Goal: Task Accomplishment & Management: Manage account settings

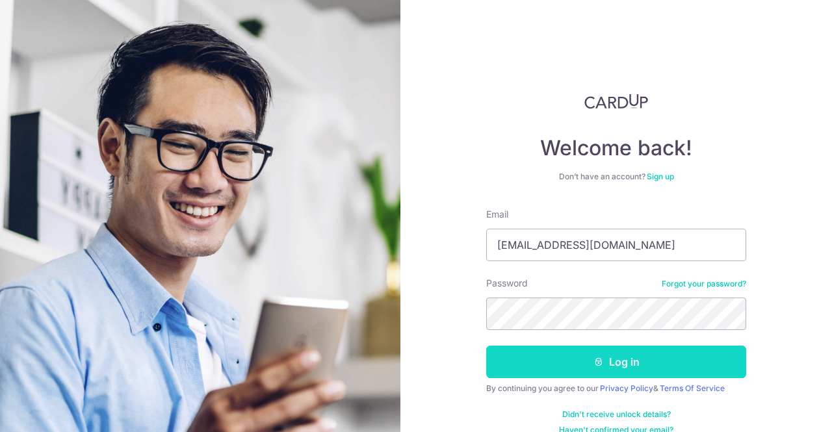
click at [623, 352] on button "Log in" at bounding box center [616, 362] width 260 height 33
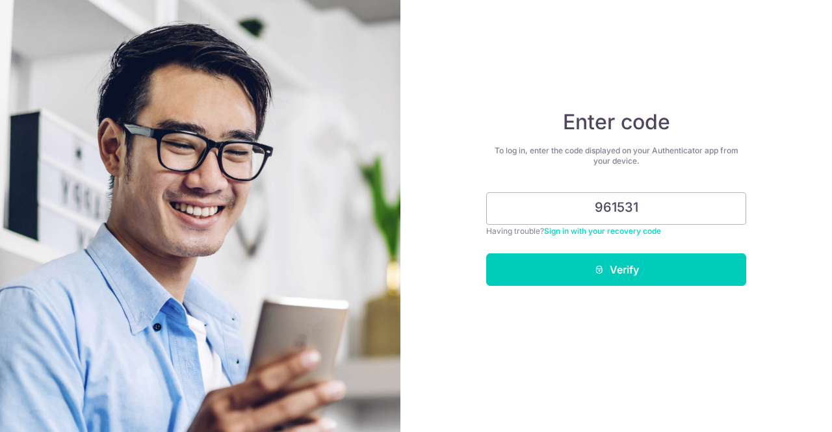
type input "961531"
click at [486, 254] on button "Verify" at bounding box center [616, 270] width 260 height 33
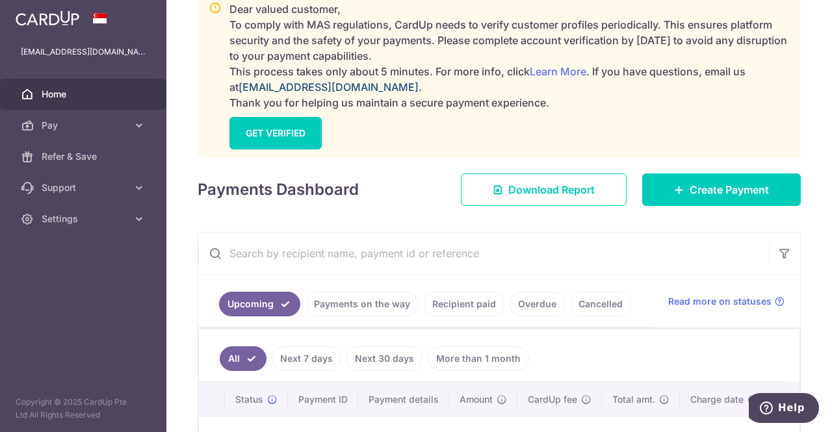
scroll to position [195, 0]
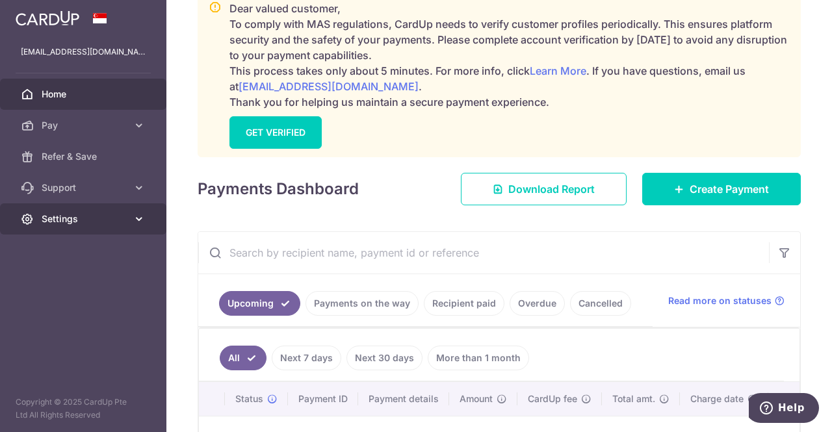
click at [122, 222] on span "Settings" at bounding box center [85, 219] width 86 height 13
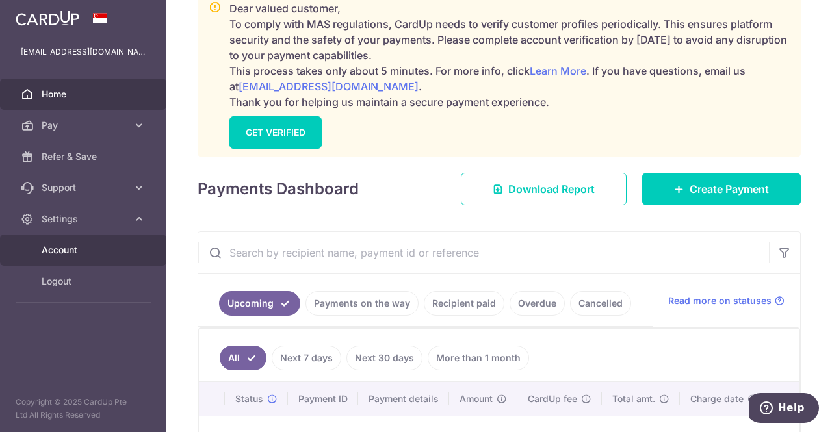
click at [77, 247] on span "Account" at bounding box center [85, 250] width 86 height 13
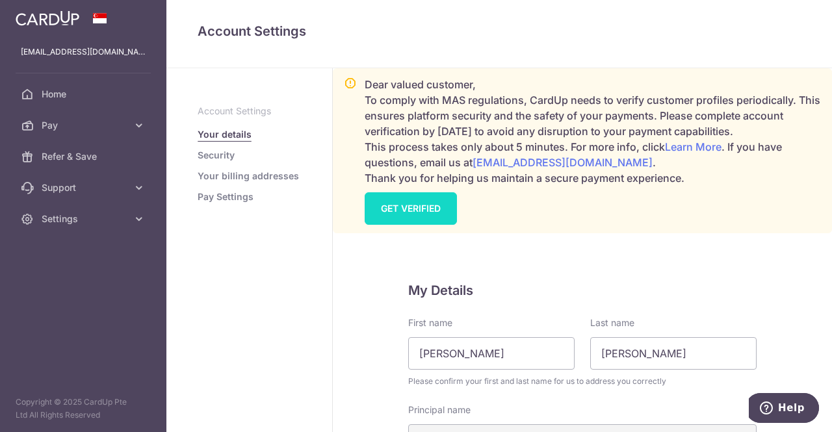
click at [425, 201] on link "GET VERIFIED" at bounding box center [411, 208] width 92 height 33
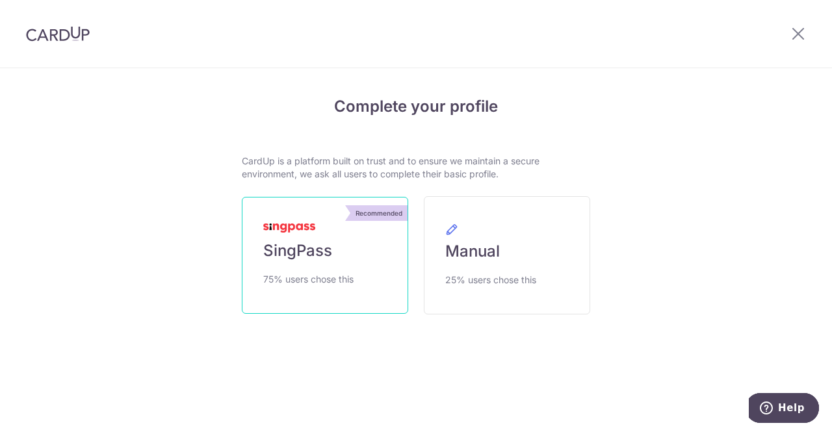
click at [338, 272] on span "75% users chose this" at bounding box center [308, 280] width 90 height 16
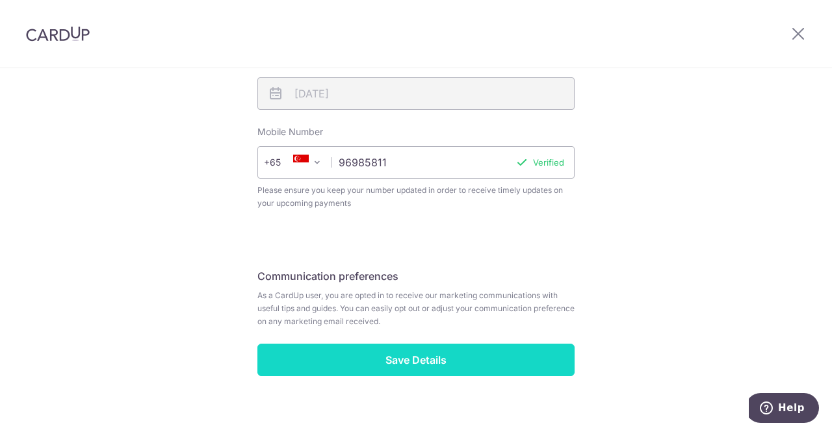
scroll to position [526, 0]
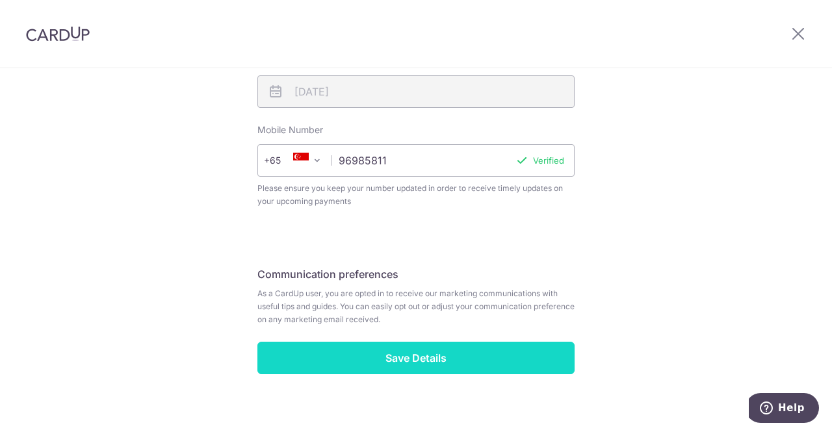
click at [490, 342] on input "Save Details" at bounding box center [415, 358] width 317 height 33
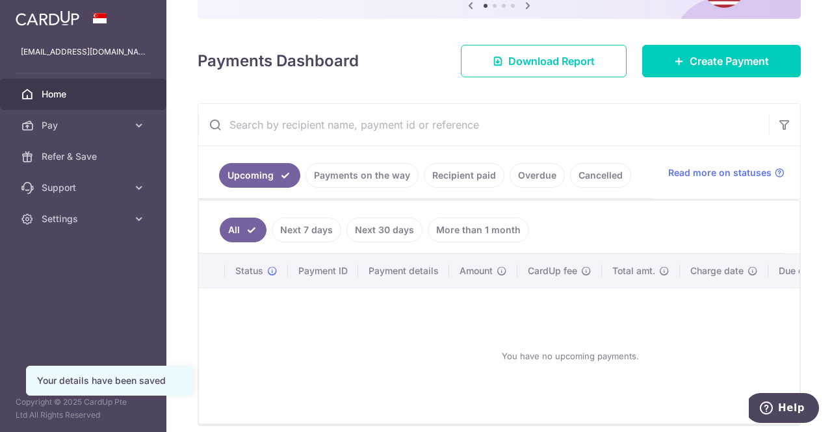
scroll to position [205, 0]
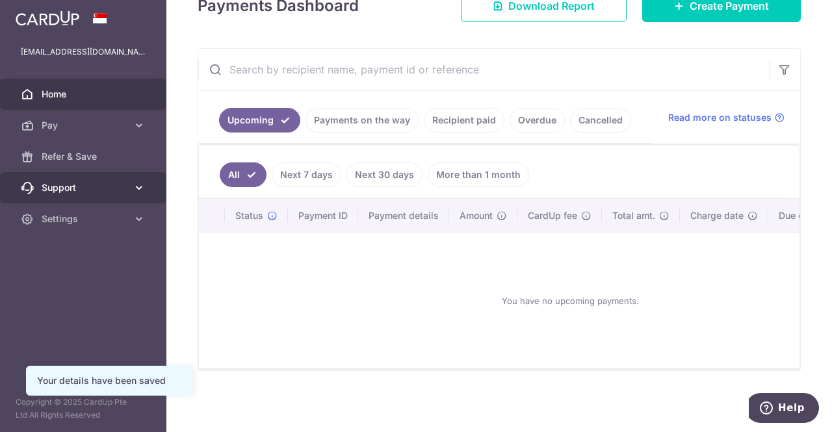
click at [112, 189] on span "Support" at bounding box center [85, 187] width 86 height 13
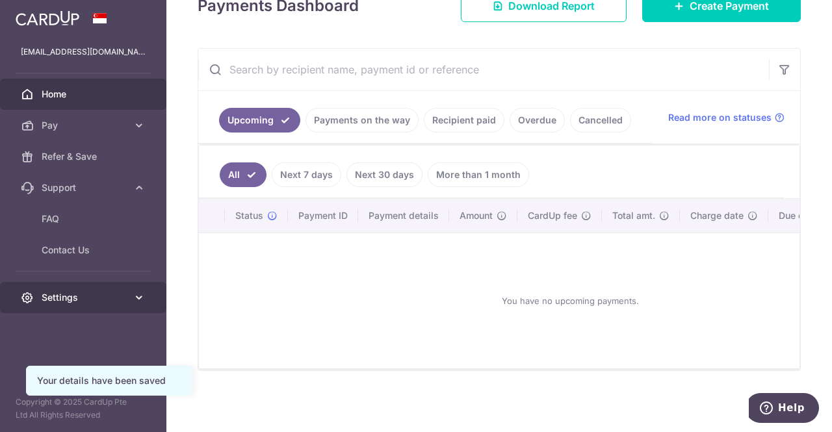
click at [104, 300] on span "Settings" at bounding box center [85, 297] width 86 height 13
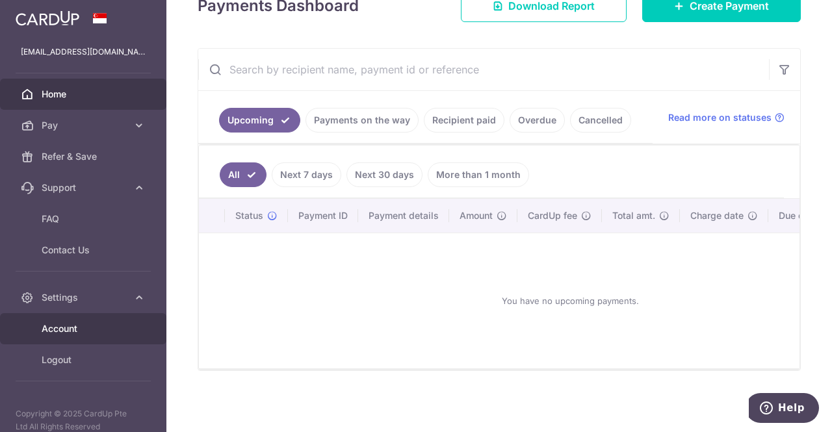
click at [98, 320] on link "Account" at bounding box center [83, 328] width 166 height 31
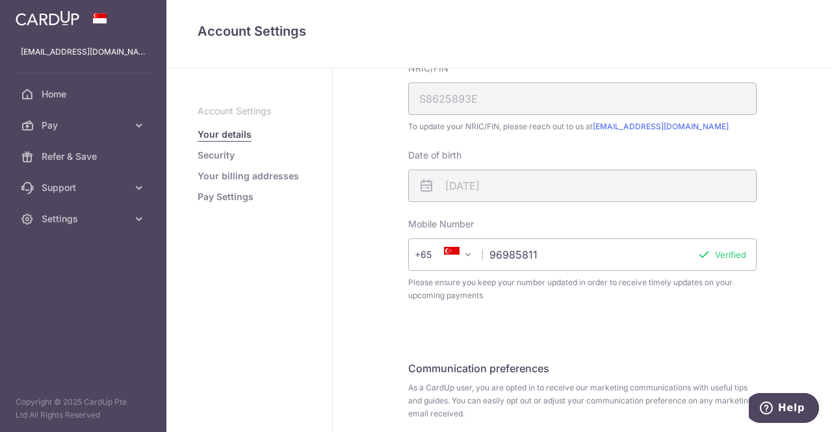
scroll to position [454, 0]
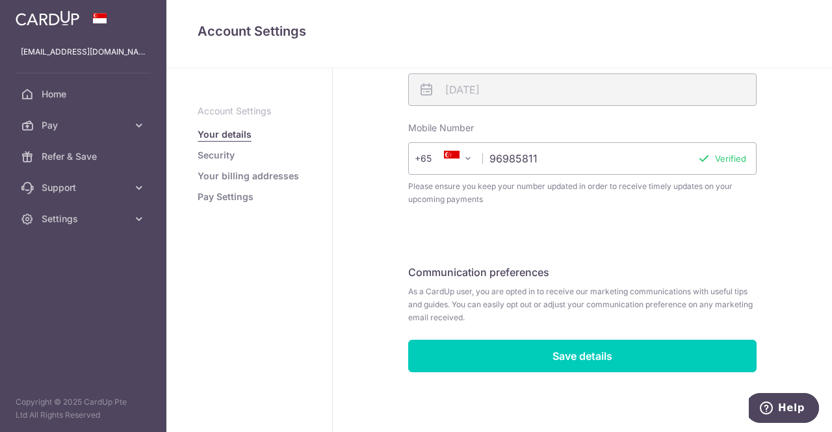
click at [229, 157] on link "Security" at bounding box center [216, 155] width 37 height 13
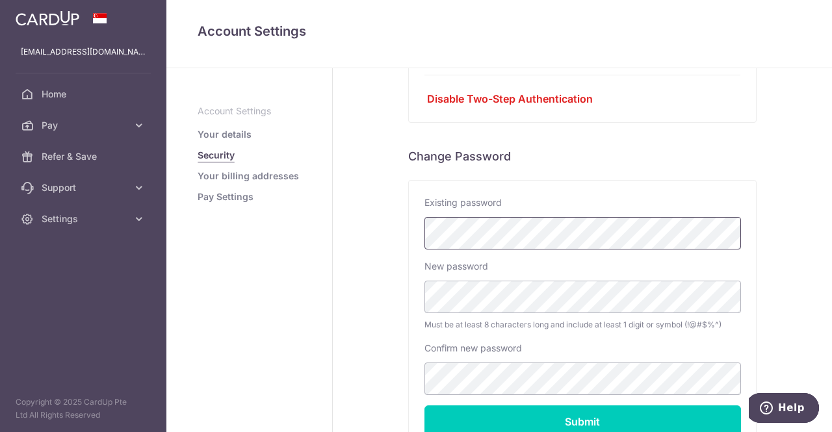
scroll to position [333, 0]
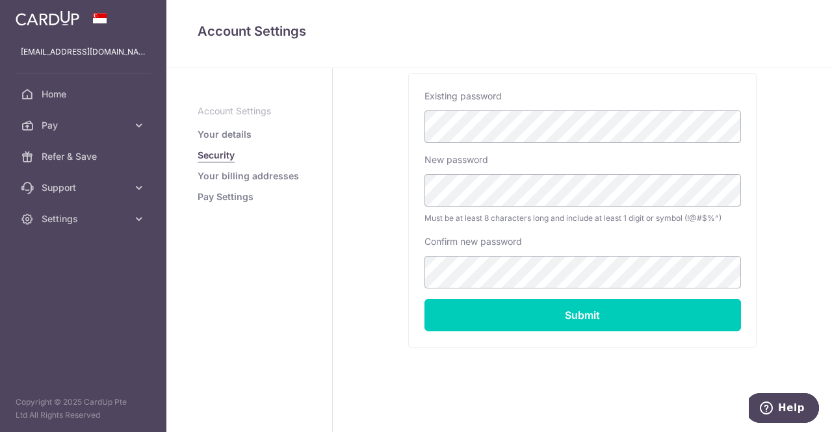
click at [235, 179] on link "Your billing addresses" at bounding box center [248, 176] width 101 height 13
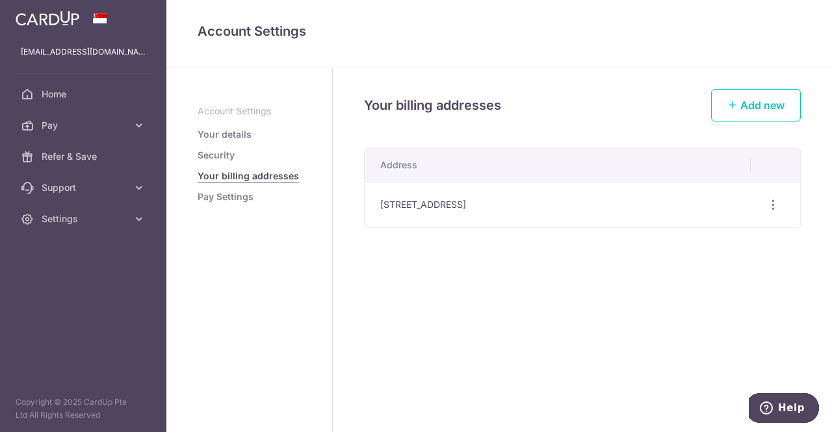
click at [250, 206] on aside "Account Settings Your details Security Your billing addresses Pay Settings" at bounding box center [249, 250] width 166 height 364
click at [248, 202] on link "Pay Settings" at bounding box center [226, 196] width 56 height 13
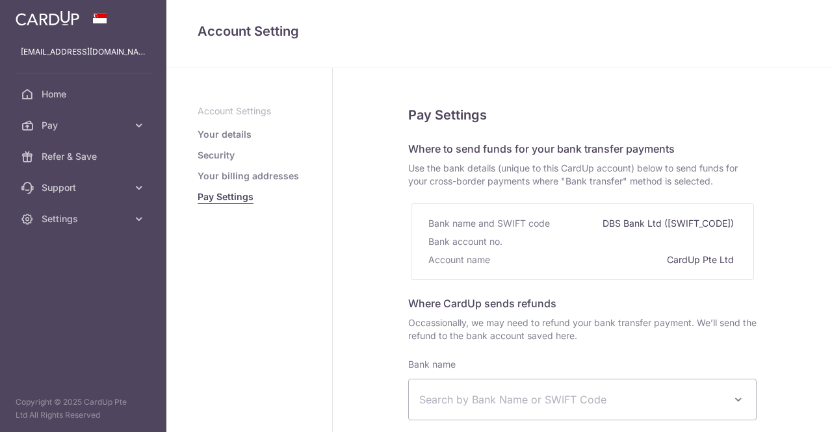
select select
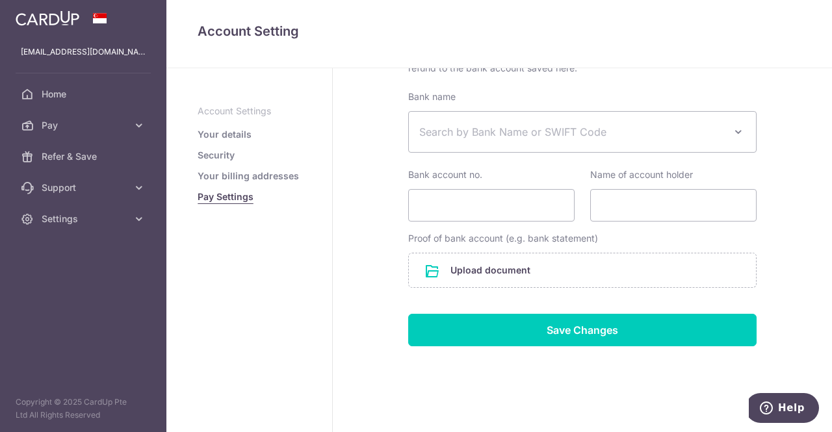
scroll to position [278, 0]
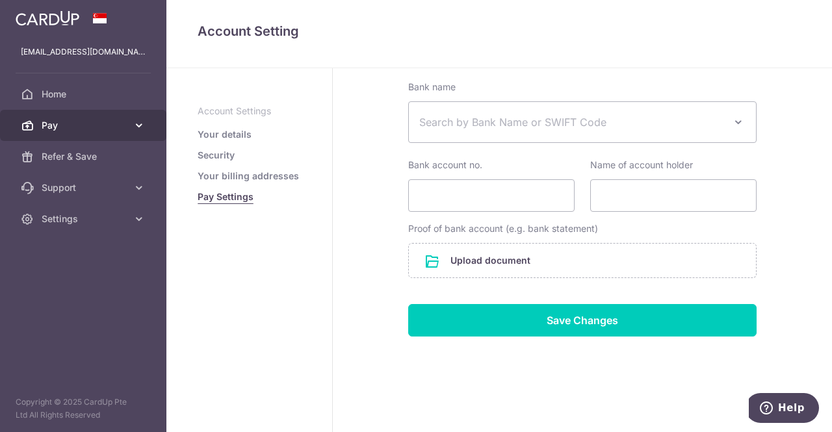
click at [98, 133] on link "Pay" at bounding box center [83, 125] width 166 height 31
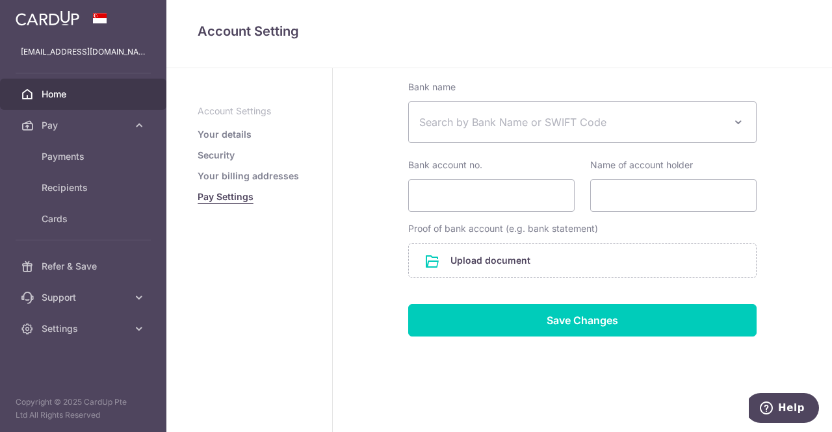
click at [66, 89] on span "Home" at bounding box center [85, 94] width 86 height 13
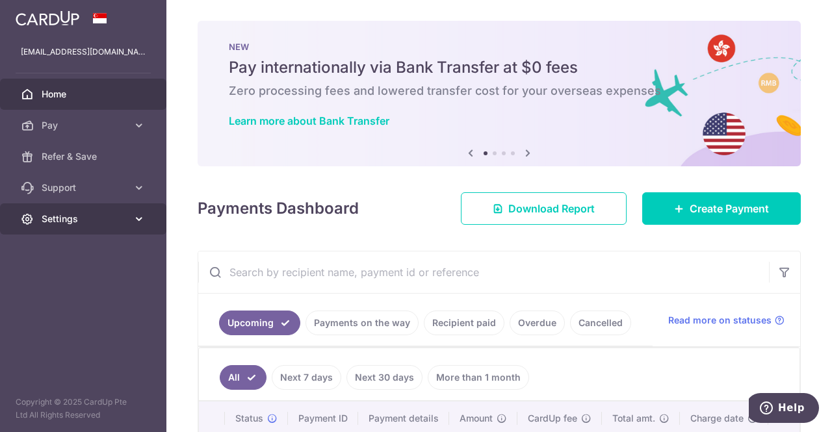
click at [90, 213] on span "Settings" at bounding box center [85, 219] width 86 height 13
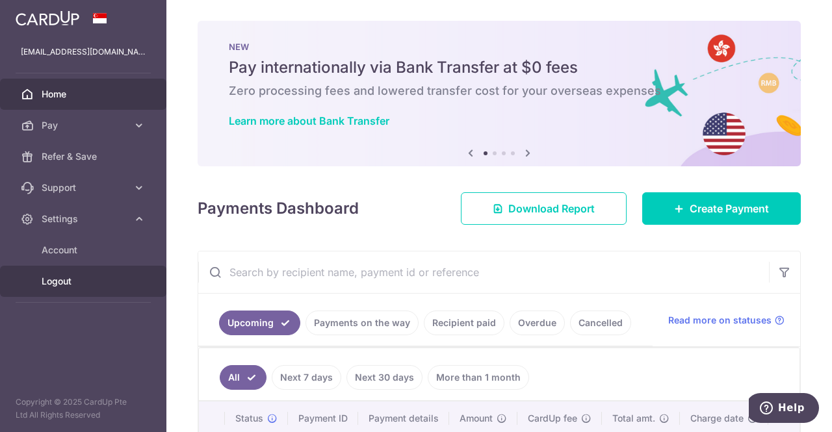
click at [90, 275] on span "Logout" at bounding box center [85, 281] width 86 height 13
